Goal: Register for event/course

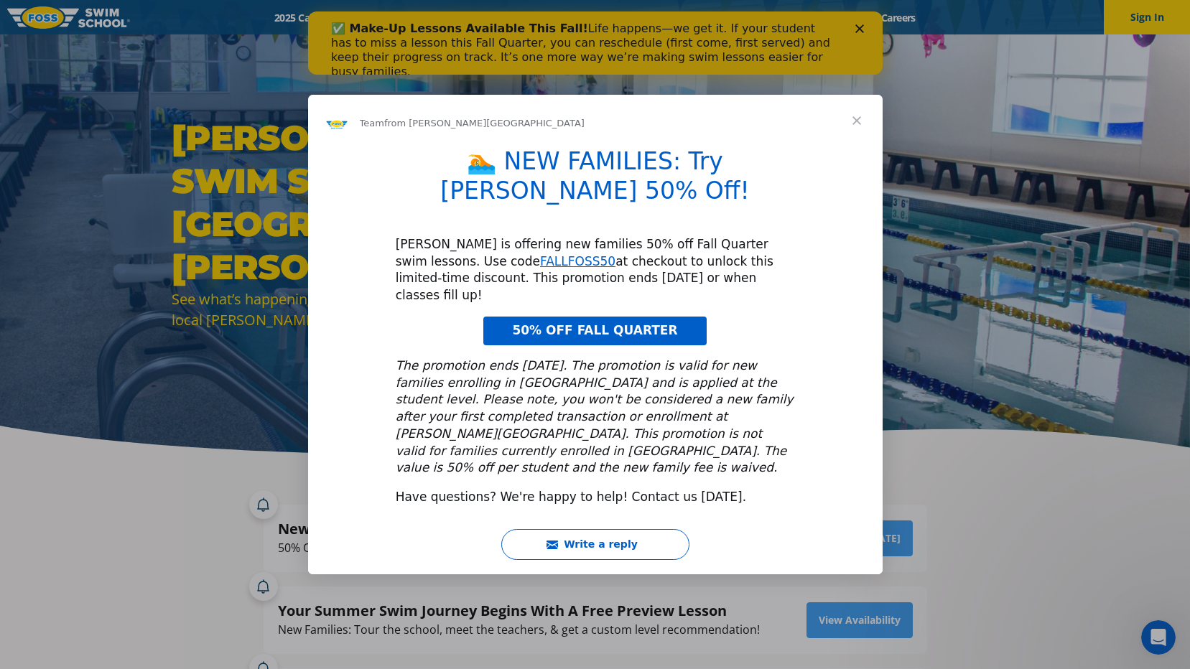
click at [852, 146] on span "Close" at bounding box center [857, 121] width 52 height 52
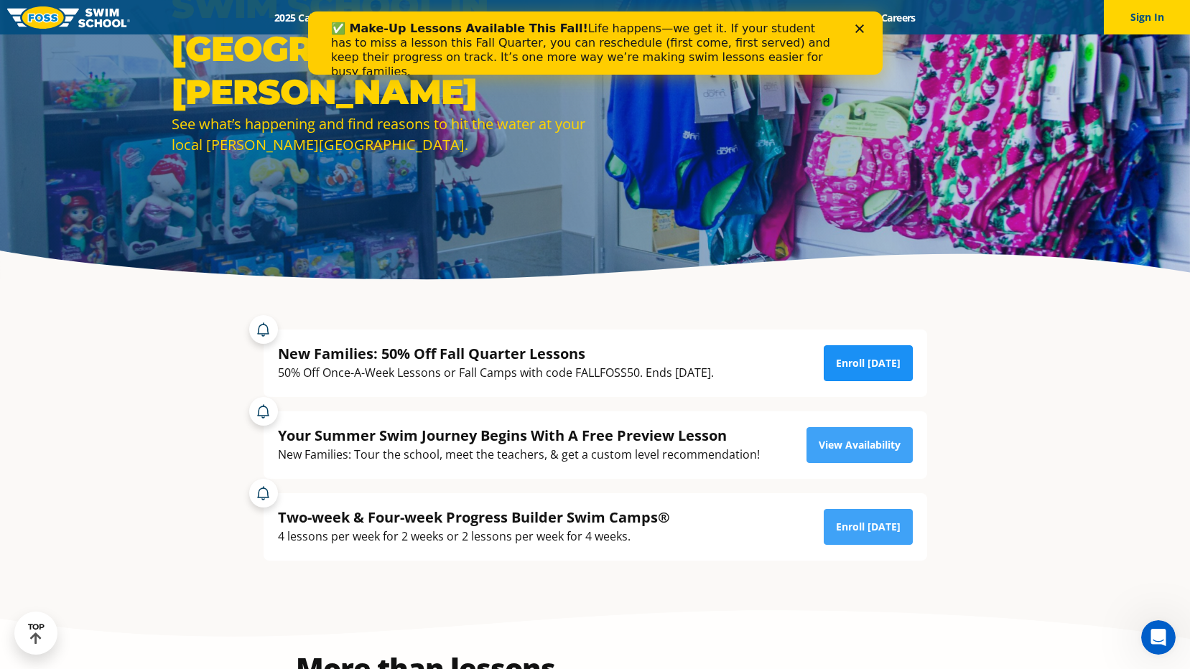
scroll to position [144, 0]
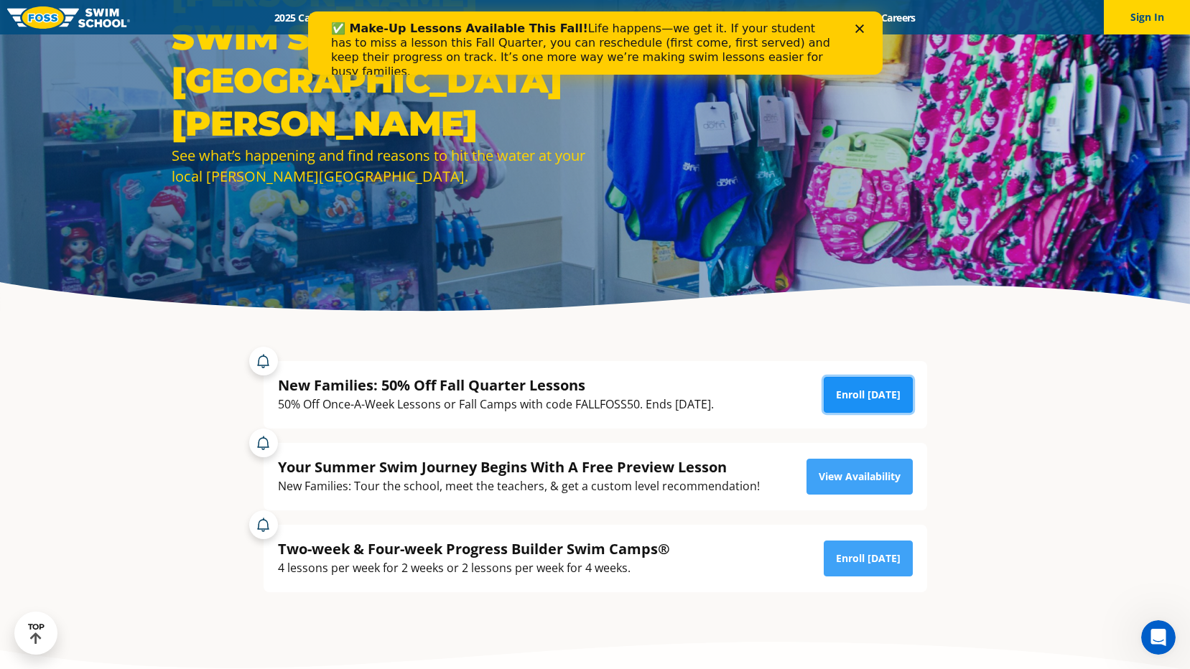
click at [877, 404] on link "Enroll Today" at bounding box center [867, 395] width 89 height 36
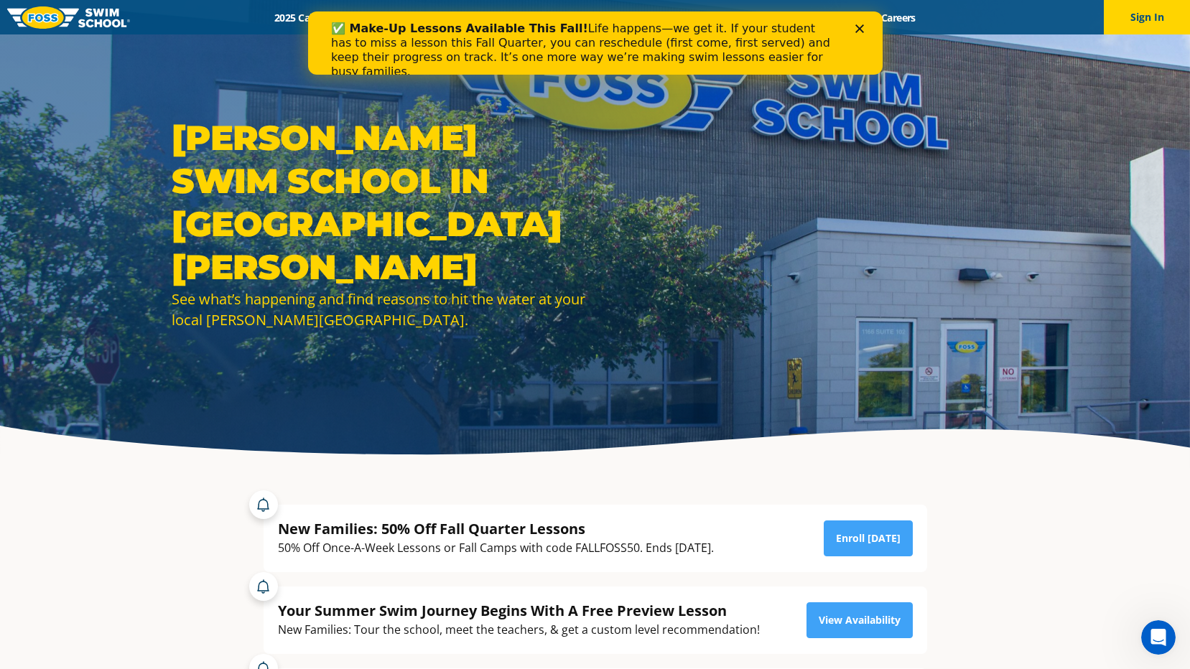
click at [860, 22] on div "✅ Make-Up Lessons Available This Fall! Life happens—we get it. If your student …" at bounding box center [594, 50] width 574 height 66
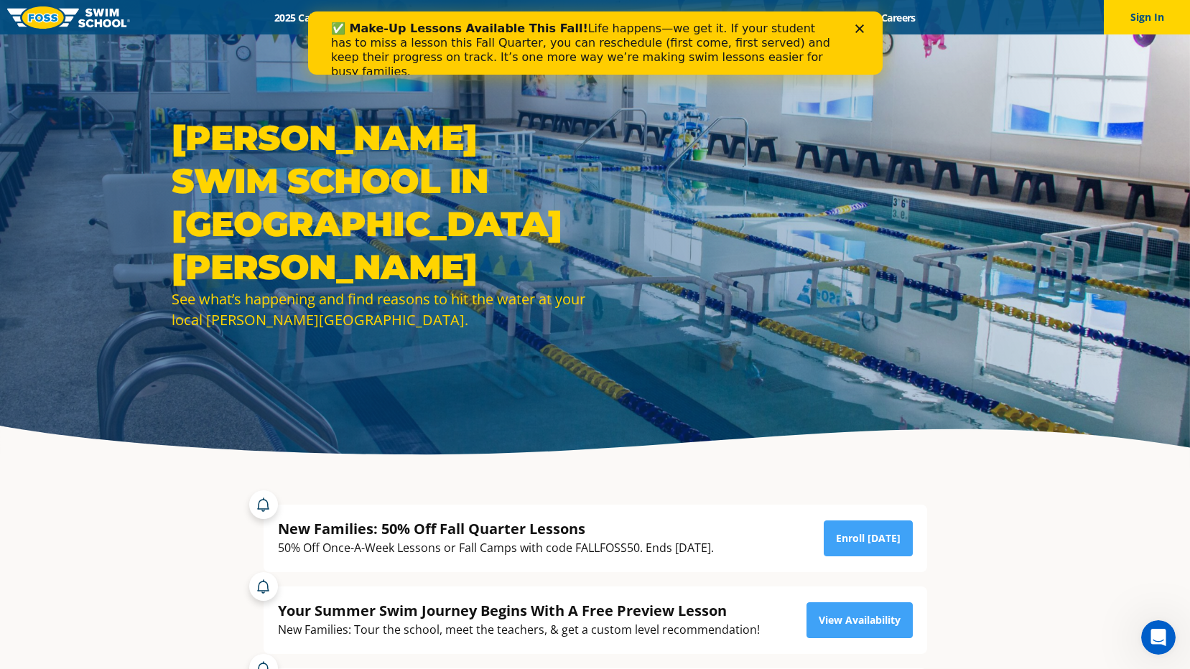
click at [856, 26] on icon "Close" at bounding box center [858, 28] width 9 height 9
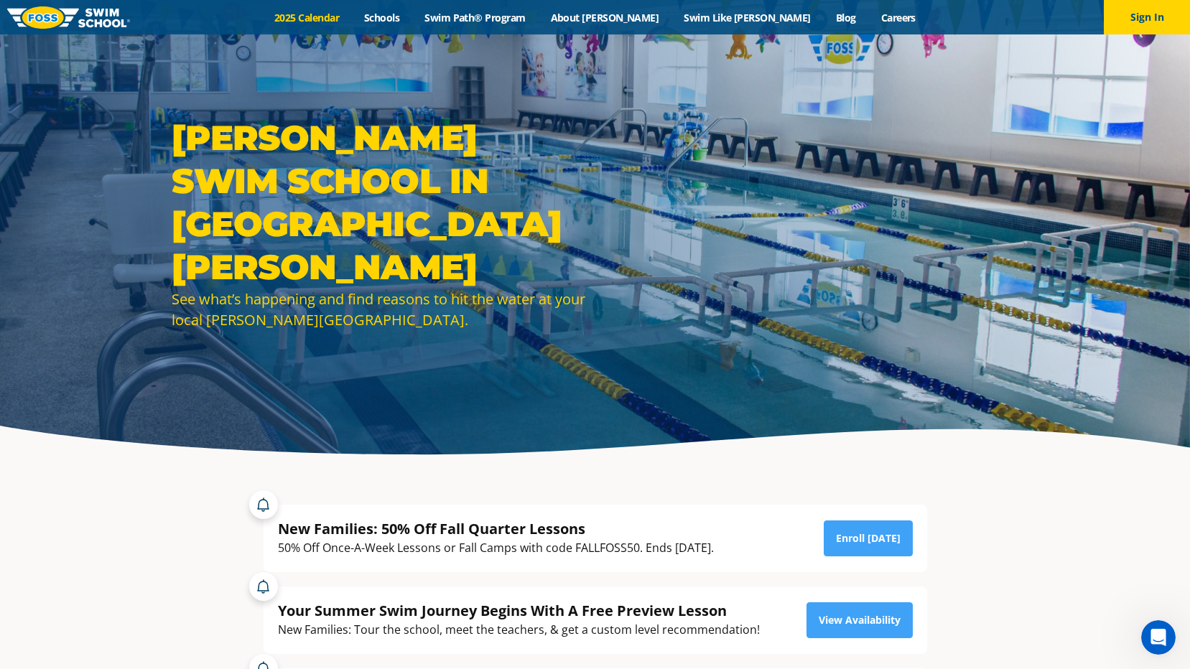
click at [352, 22] on link "2025 Calendar" at bounding box center [307, 18] width 90 height 14
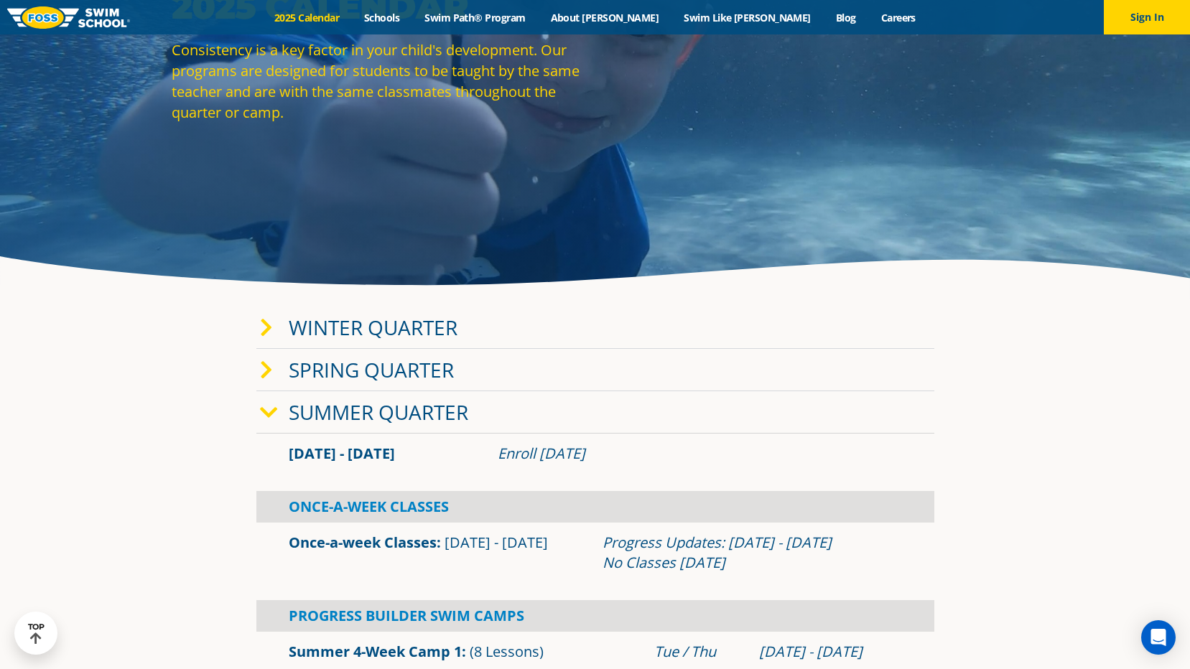
scroll to position [144, 0]
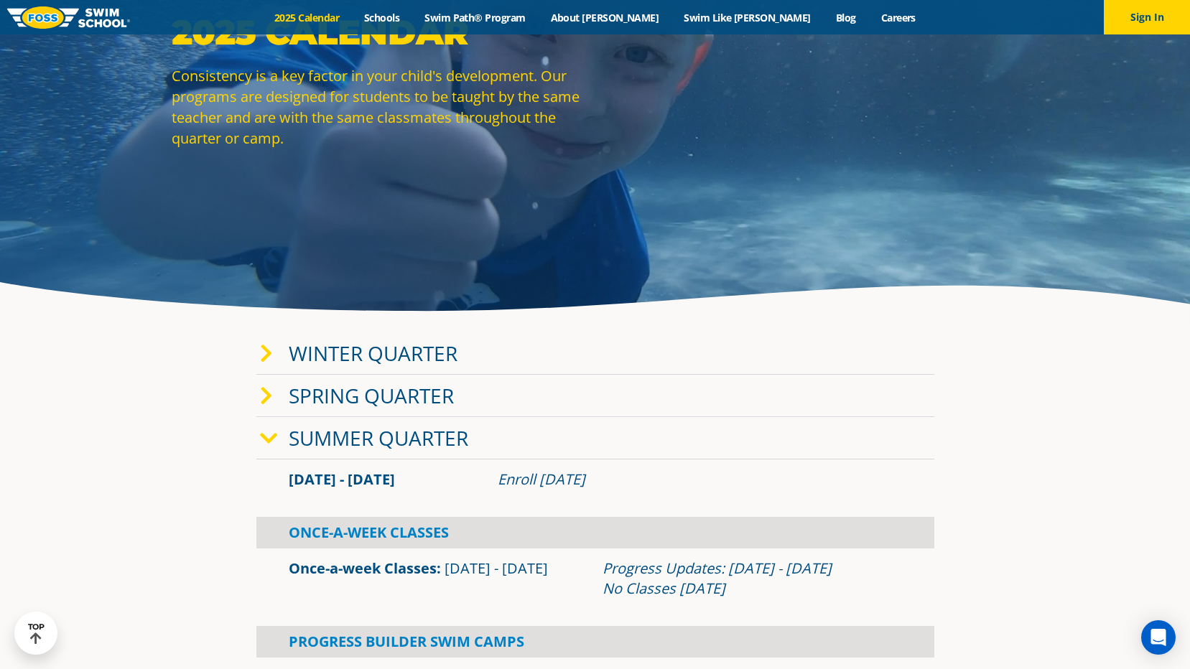
click at [314, 439] on link "Summer Quarter" at bounding box center [378, 437] width 179 height 27
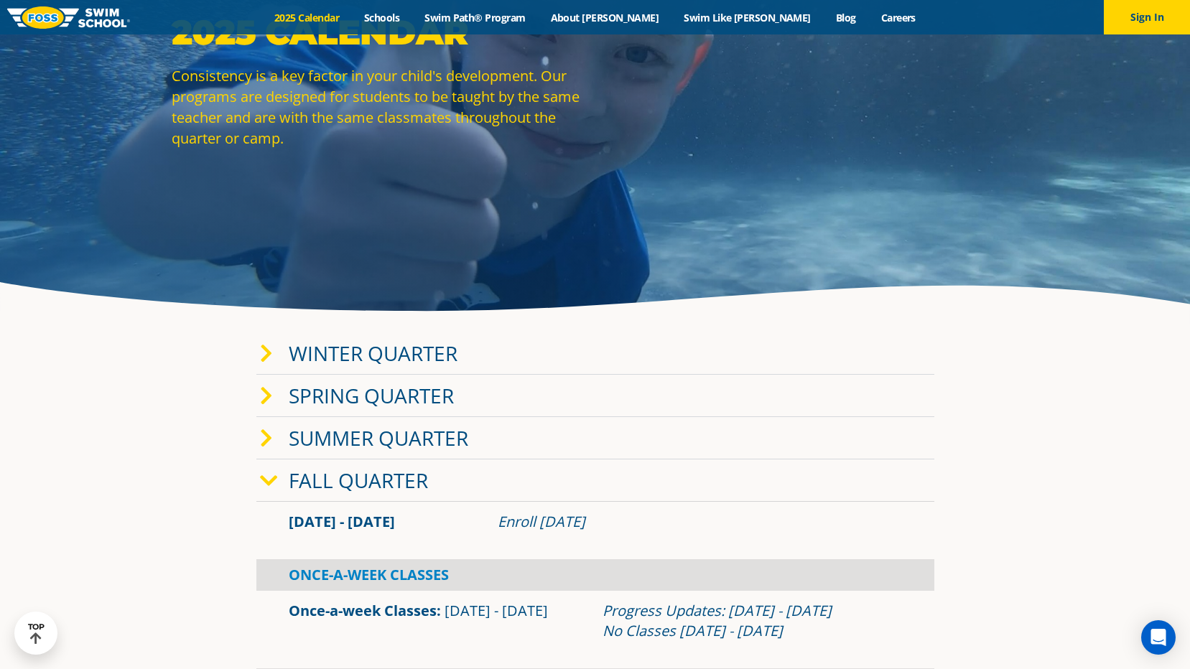
click at [287, 480] on span at bounding box center [274, 480] width 29 height 21
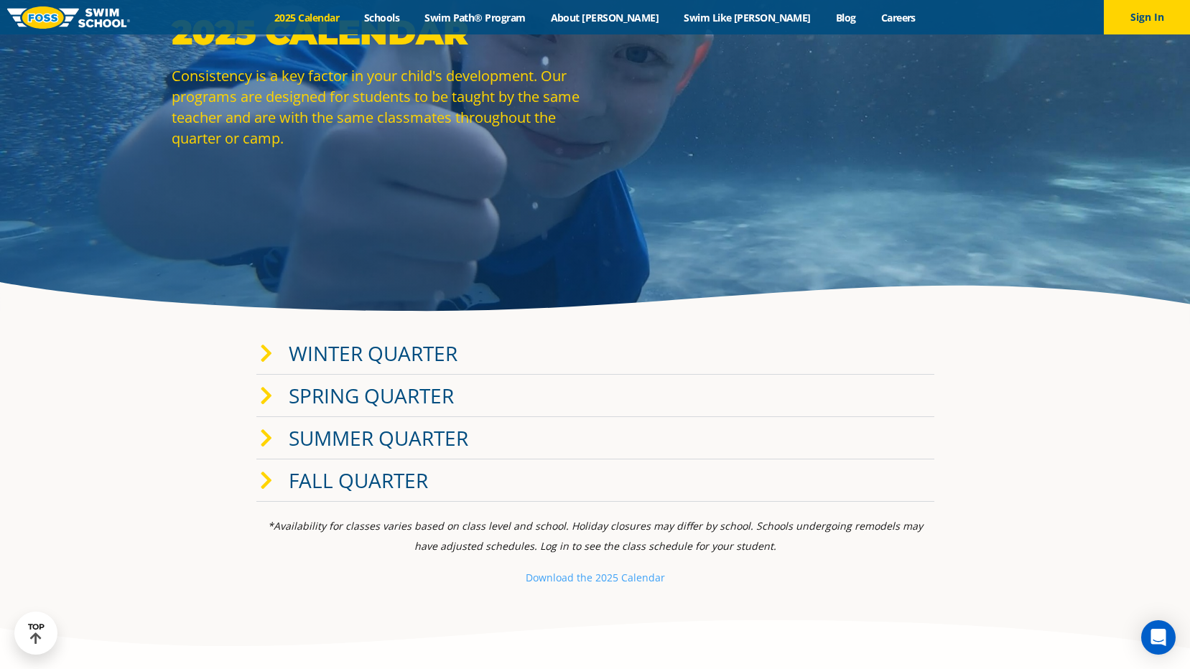
click at [318, 353] on link "Winter Quarter" at bounding box center [373, 353] width 169 height 27
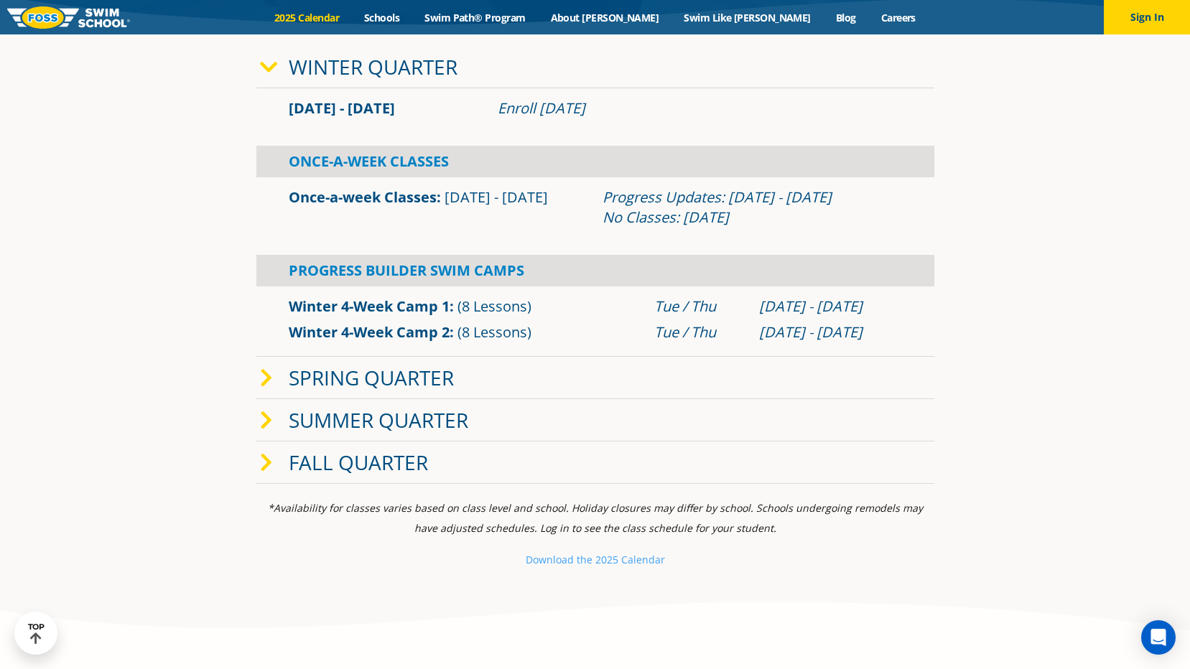
scroll to position [431, 0]
click at [375, 464] on link "Fall Quarter" at bounding box center [358, 461] width 139 height 27
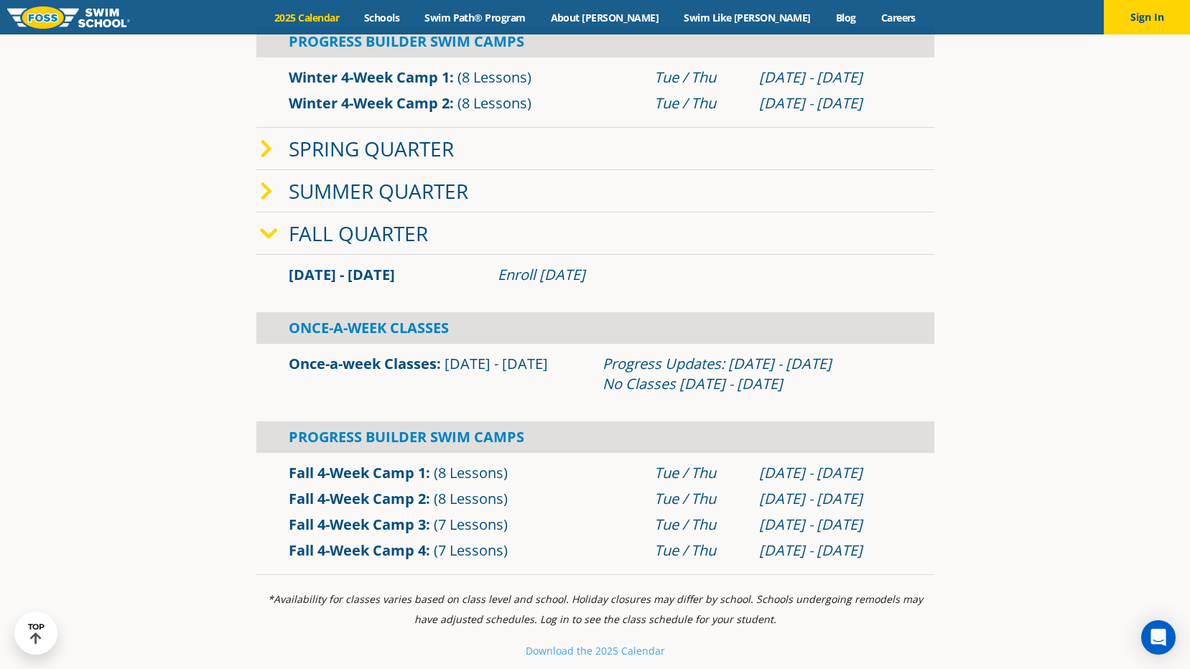
scroll to position [646, 0]
